Goal: Task Accomplishment & Management: Use online tool/utility

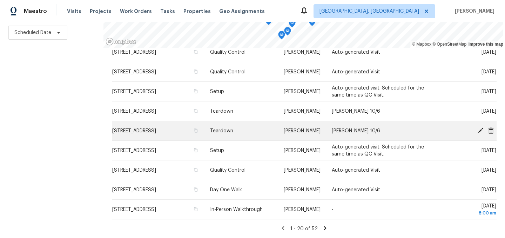
scroll to position [364, 0]
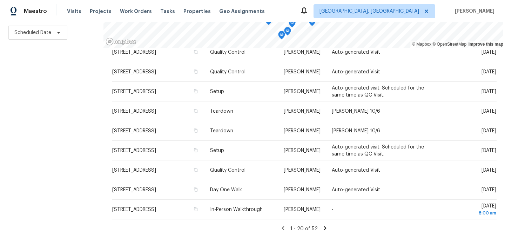
click at [324, 228] on icon at bounding box center [325, 228] width 6 height 6
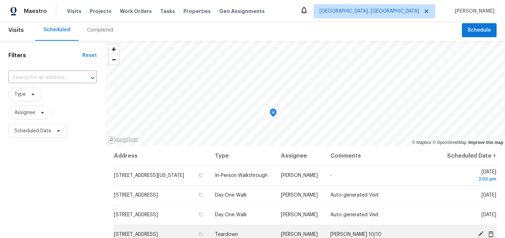
scroll to position [0, 0]
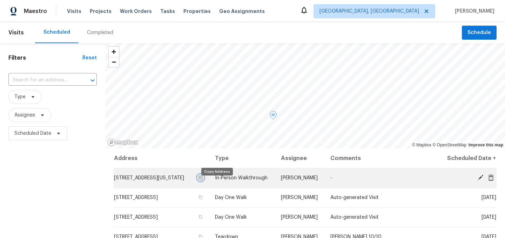
click at [203, 180] on icon "button" at bounding box center [201, 177] width 4 height 4
click at [481, 181] on icon at bounding box center [481, 177] width 6 height 6
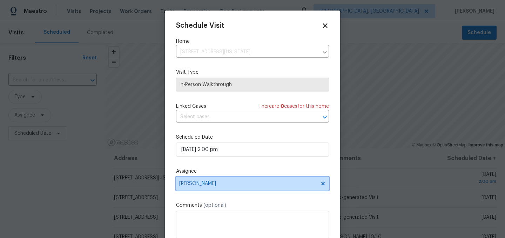
click at [195, 182] on span "[PERSON_NAME]" at bounding box center [248, 184] width 138 height 6
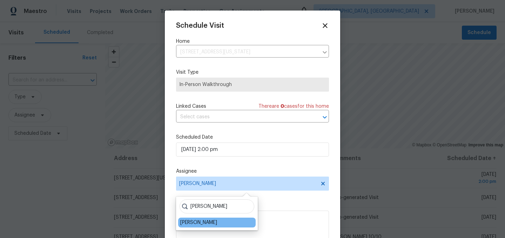
type input "dodd"
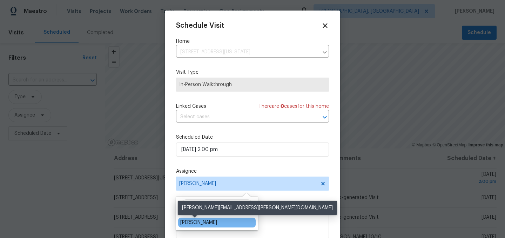
click at [189, 222] on div "[PERSON_NAME]" at bounding box center [198, 222] width 37 height 7
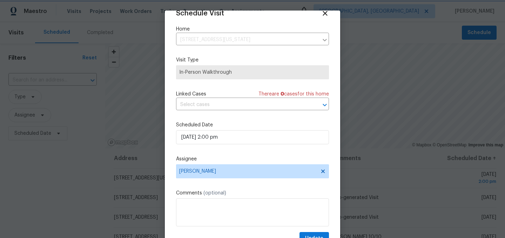
scroll to position [29, 0]
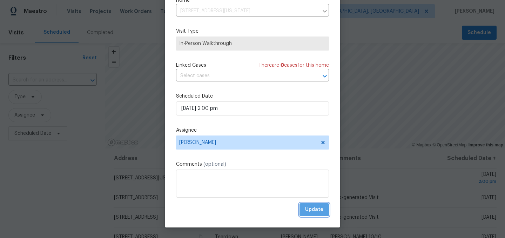
click at [316, 210] on span "Update" at bounding box center [314, 209] width 18 height 9
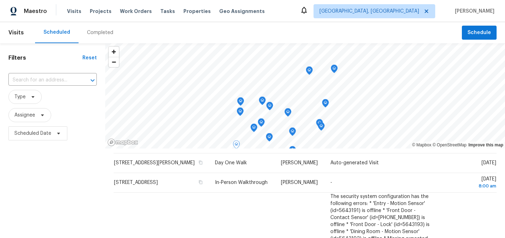
scroll to position [180, 0]
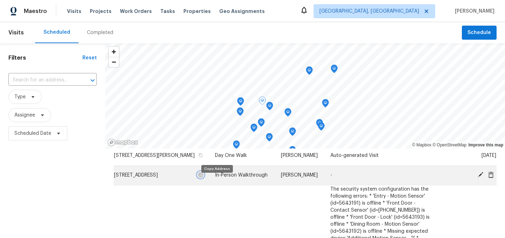
click at [203, 177] on icon "button" at bounding box center [201, 175] width 4 height 4
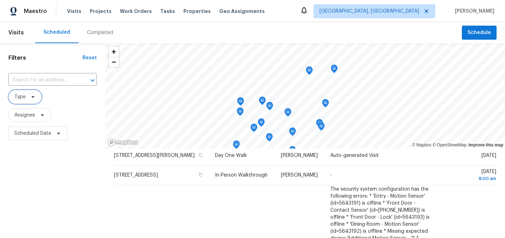
click at [19, 94] on span "Type" at bounding box center [19, 96] width 11 height 7
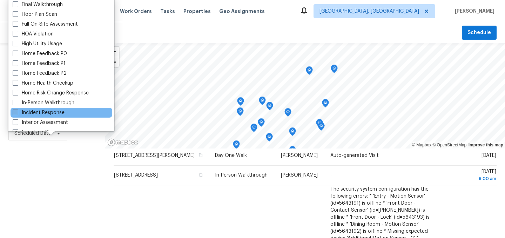
scroll to position [176, 0]
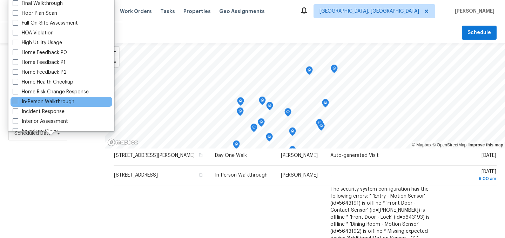
click at [47, 104] on label "In-Person Walkthrough" at bounding box center [44, 101] width 62 height 7
click at [17, 103] on input "In-Person Walkthrough" at bounding box center [15, 100] width 5 height 5
checkbox input "true"
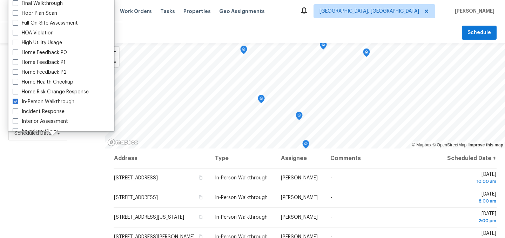
click at [58, 218] on div "Filters Reset ​ In-Person Walkthrough Assignee Scheduled Date" at bounding box center [52, 190] width 105 height 295
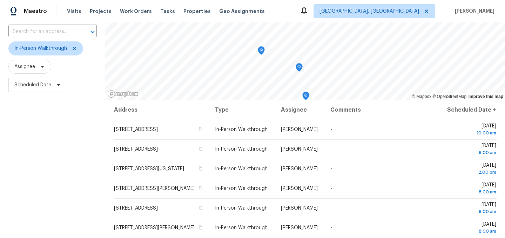
scroll to position [56, 0]
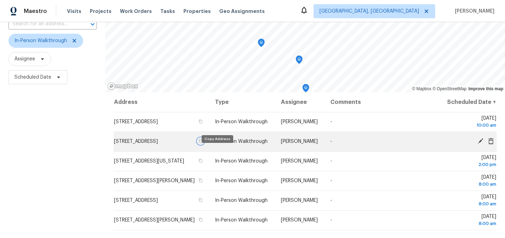
click at [203, 143] on icon "button" at bounding box center [201, 141] width 4 height 4
click at [158, 144] on span "[STREET_ADDRESS]" at bounding box center [136, 141] width 44 height 5
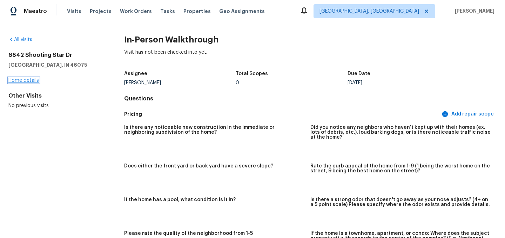
click at [22, 78] on link "Home details" at bounding box center [23, 80] width 31 height 5
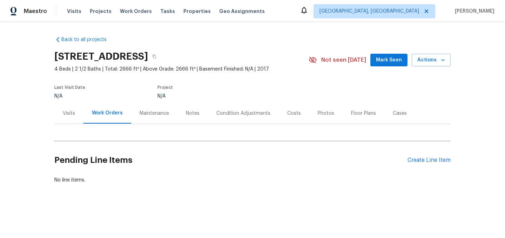
click at [67, 111] on div "Visits" at bounding box center [69, 113] width 12 height 7
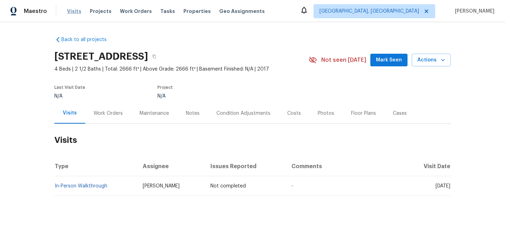
click at [69, 11] on span "Visits" at bounding box center [74, 11] width 14 height 7
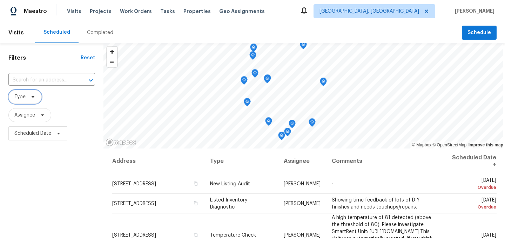
click at [28, 99] on span at bounding box center [32, 97] width 8 height 6
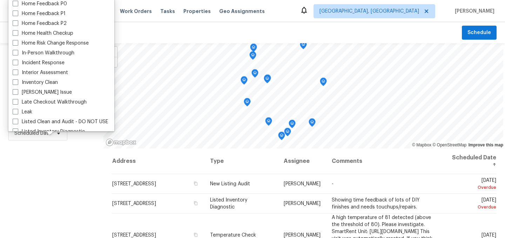
scroll to position [224, 0]
click at [48, 56] on label "In-Person Walkthrough" at bounding box center [44, 53] width 62 height 7
click at [17, 55] on input "In-Person Walkthrough" at bounding box center [15, 52] width 5 height 5
checkbox input "true"
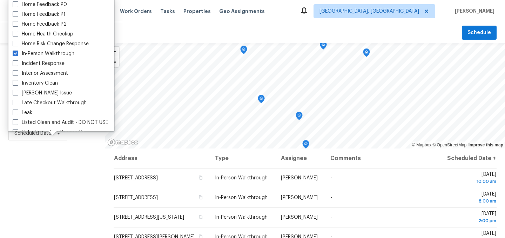
click at [54, 193] on div "Filters Reset ​ In-Person Walkthrough Assignee Scheduled Date" at bounding box center [52, 190] width 105 height 295
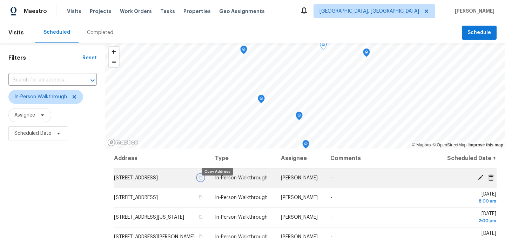
click at [203, 180] on icon "button" at bounding box center [201, 177] width 4 height 4
click at [155, 180] on span "[STREET_ADDRESS]" at bounding box center [136, 177] width 44 height 5
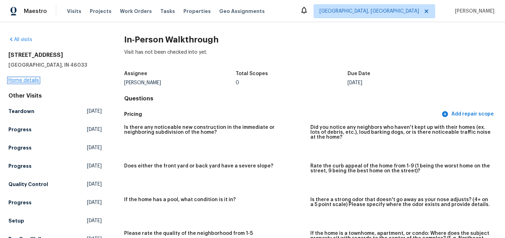
click at [19, 78] on link "Home details" at bounding box center [23, 80] width 31 height 5
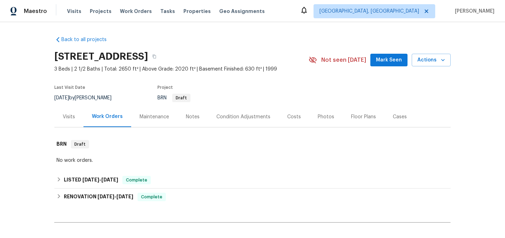
click at [67, 118] on div "Visits" at bounding box center [69, 116] width 12 height 7
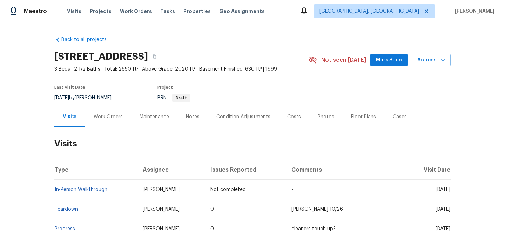
click at [291, 117] on div "Costs" at bounding box center [294, 116] width 14 height 7
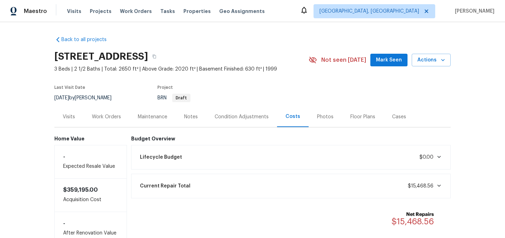
click at [242, 116] on div "Condition Adjustments" at bounding box center [242, 116] width 54 height 7
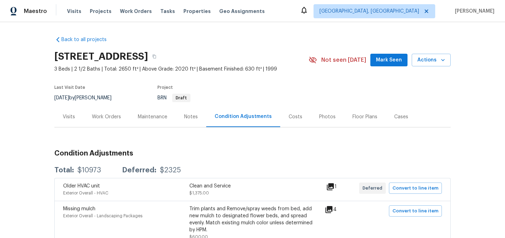
click at [115, 119] on div "Work Orders" at bounding box center [106, 116] width 29 height 7
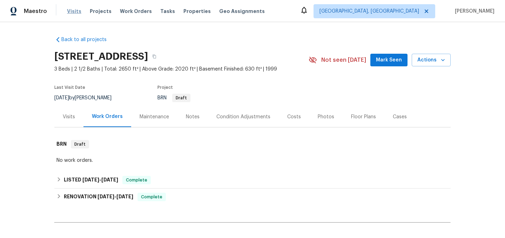
click at [73, 8] on span "Visits" at bounding box center [74, 11] width 14 height 7
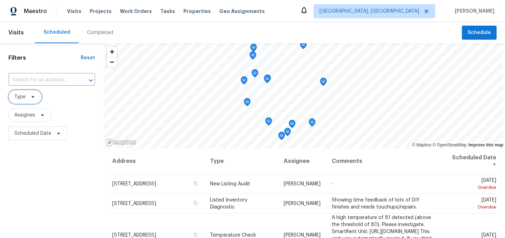
click at [25, 98] on span "Type" at bounding box center [24, 97] width 33 height 14
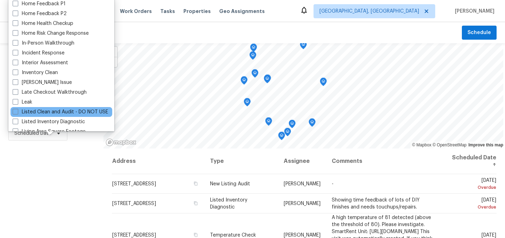
scroll to position [234, 0]
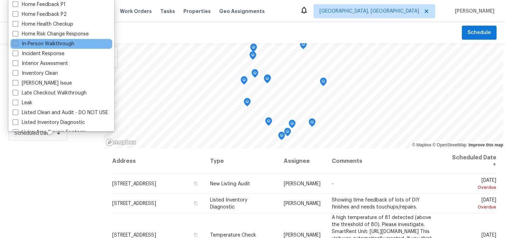
click at [47, 42] on label "In-Person Walkthrough" at bounding box center [44, 43] width 62 height 7
click at [17, 42] on input "In-Person Walkthrough" at bounding box center [15, 42] width 5 height 5
checkbox input "true"
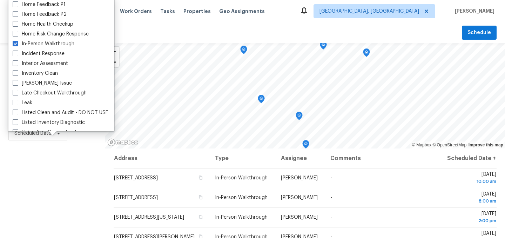
click at [65, 167] on div "Filters Reset ​ In-Person Walkthrough Assignee Scheduled Date" at bounding box center [52, 190] width 105 height 295
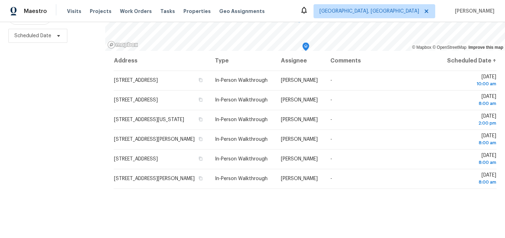
scroll to position [101, 0]
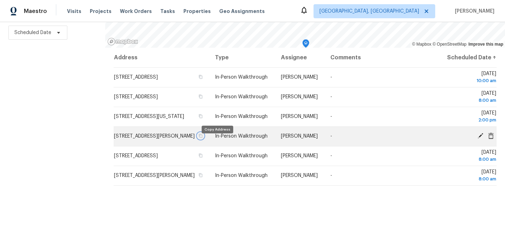
click at [203, 138] on icon "button" at bounding box center [201, 136] width 4 height 4
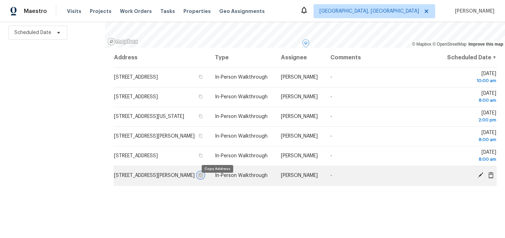
click at [203, 177] on icon "button" at bounding box center [201, 175] width 4 height 4
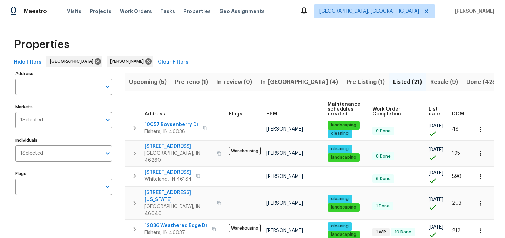
click at [347, 84] on span "Pre-Listing (1)" at bounding box center [366, 82] width 38 height 10
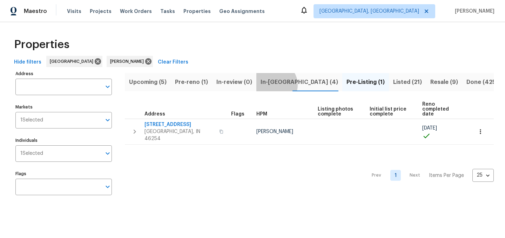
click at [274, 85] on span "In-[GEOGRAPHIC_DATA] (4)" at bounding box center [300, 82] width 78 height 10
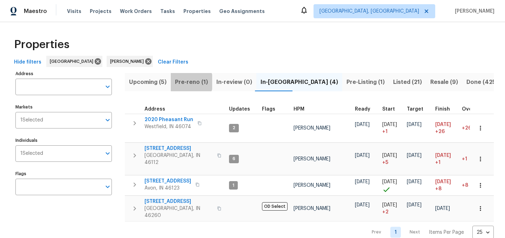
click at [189, 82] on span "Pre-reno (1)" at bounding box center [191, 82] width 33 height 10
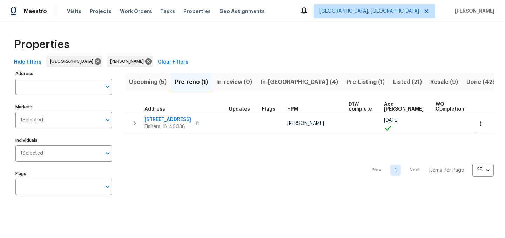
click at [150, 81] on span "Upcoming (5)" at bounding box center [148, 82] width 38 height 10
